Goal: Find specific page/section: Find specific page/section

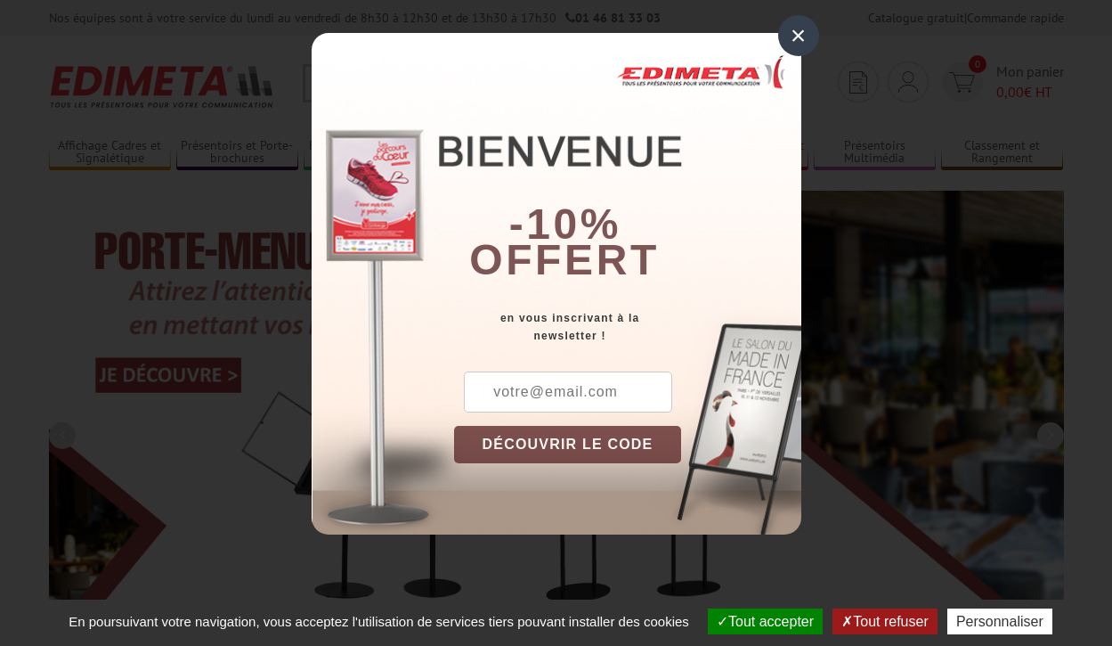
click at [763, 621] on button "Tout accepter" at bounding box center [765, 621] width 115 height 26
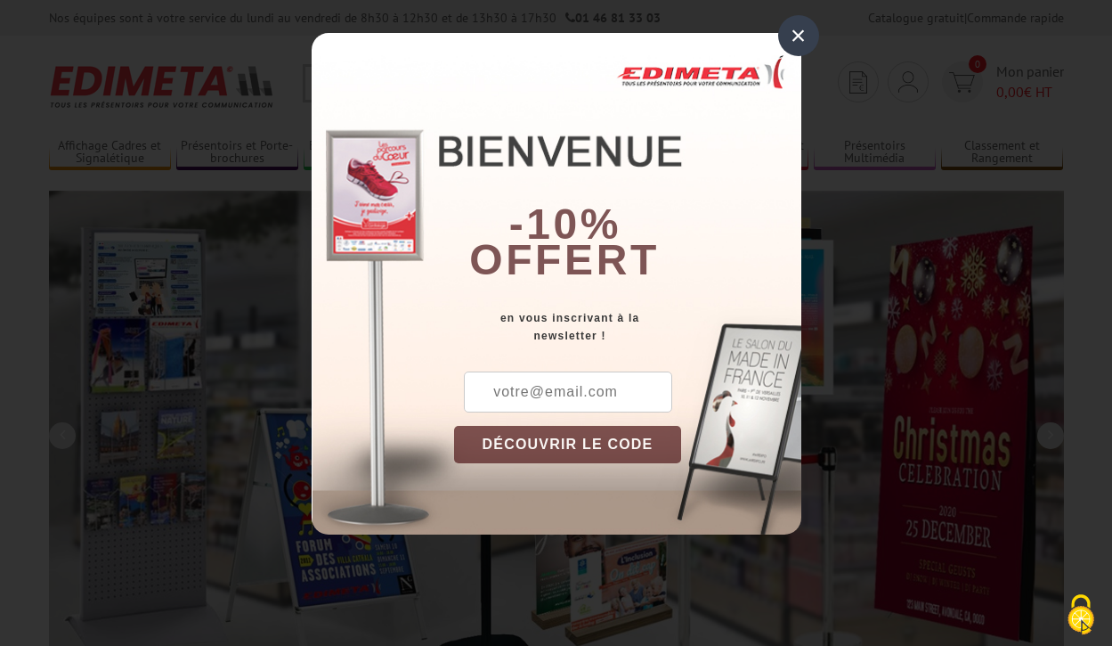
click at [798, 36] on div "×" at bounding box center [798, 35] width 41 height 41
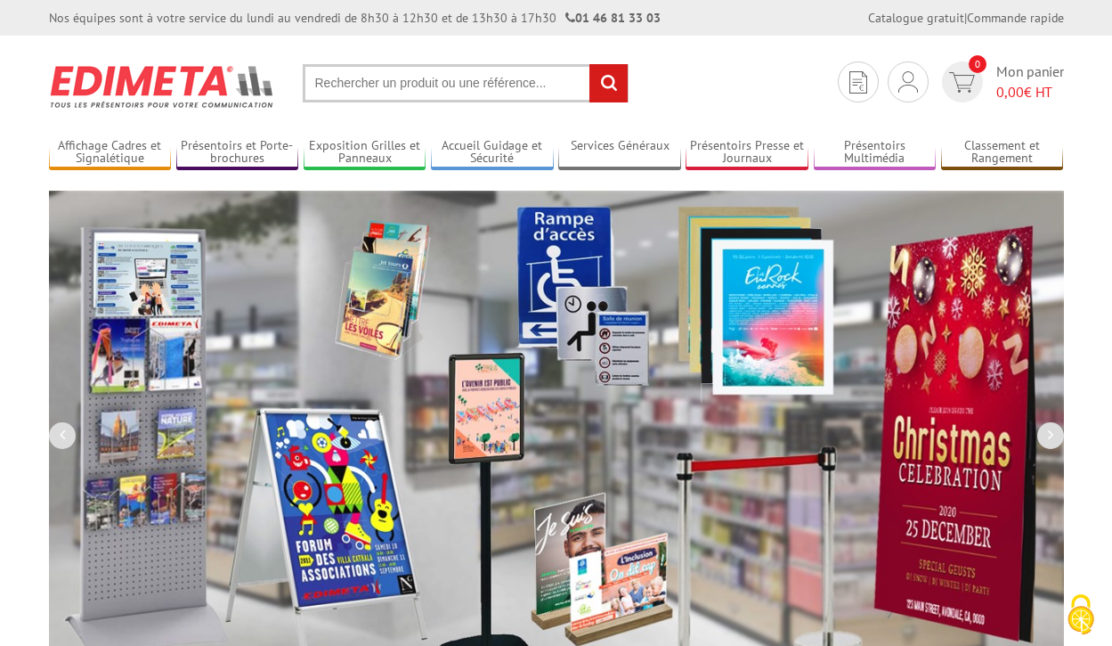
click at [0, 0] on div "Nos équipes sont à votre service du lundi au vendredi de 8h30 à 12h30 et de 13h…" at bounding box center [556, 18] width 1112 height 36
click at [620, 152] on link "Services Généraux" at bounding box center [619, 152] width 123 height 29
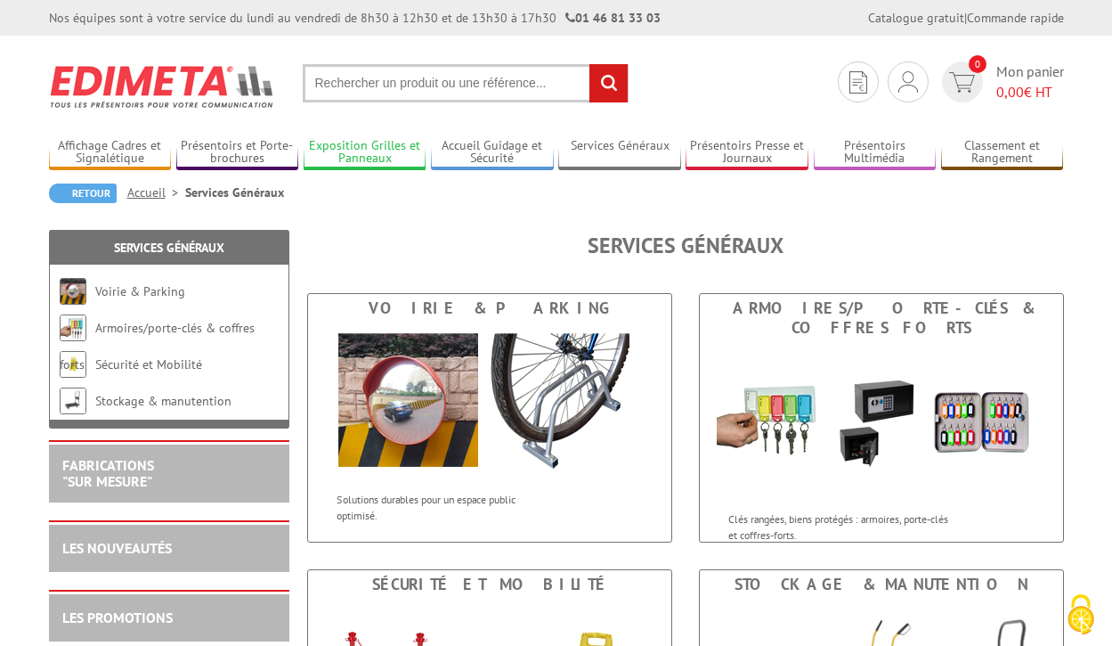
click at [364, 152] on link "Exposition Grilles et Panneaux" at bounding box center [365, 152] width 123 height 29
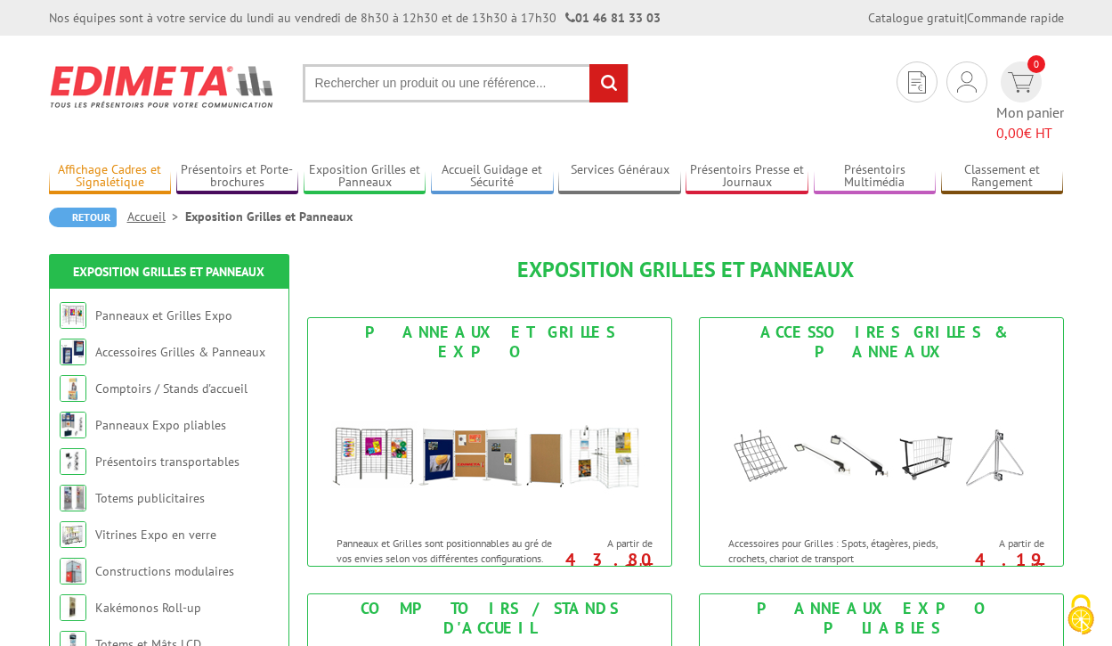
click at [110, 162] on link "Affichage Cadres et Signalétique" at bounding box center [110, 176] width 123 height 29
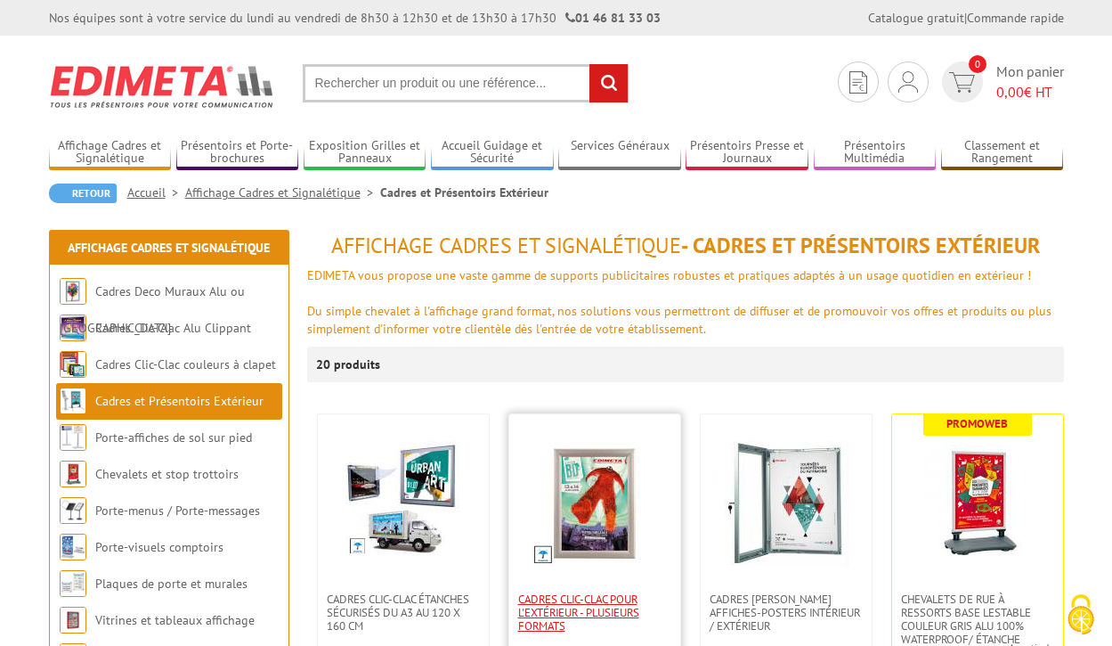
click at [594, 612] on span "Cadres Clic-Clac pour l'extérieur - PLUSIEURS FORMATS" at bounding box center [594, 612] width 153 height 40
